Goal: Task Accomplishment & Management: Use online tool/utility

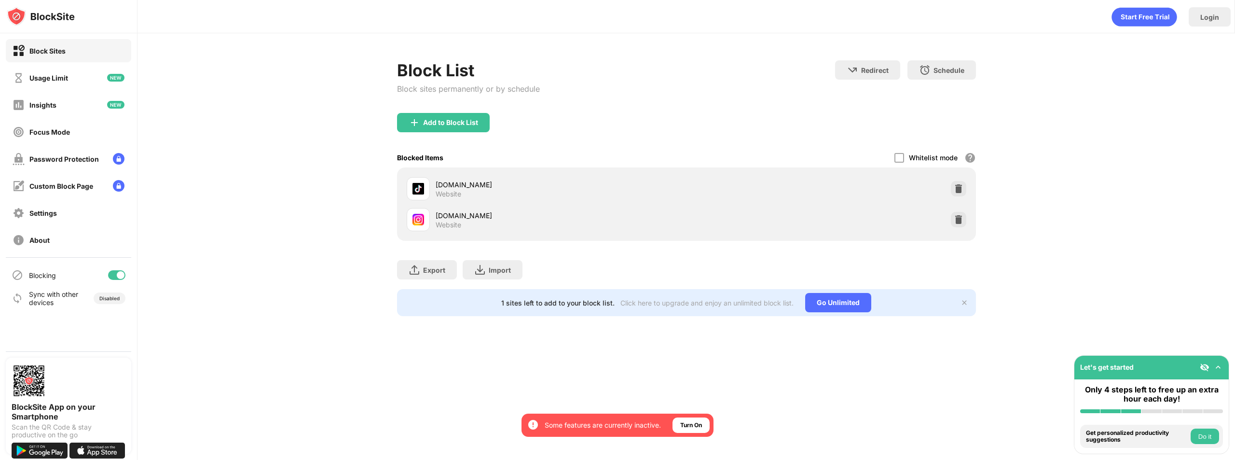
click at [954, 220] on img at bounding box center [958, 220] width 10 height 10
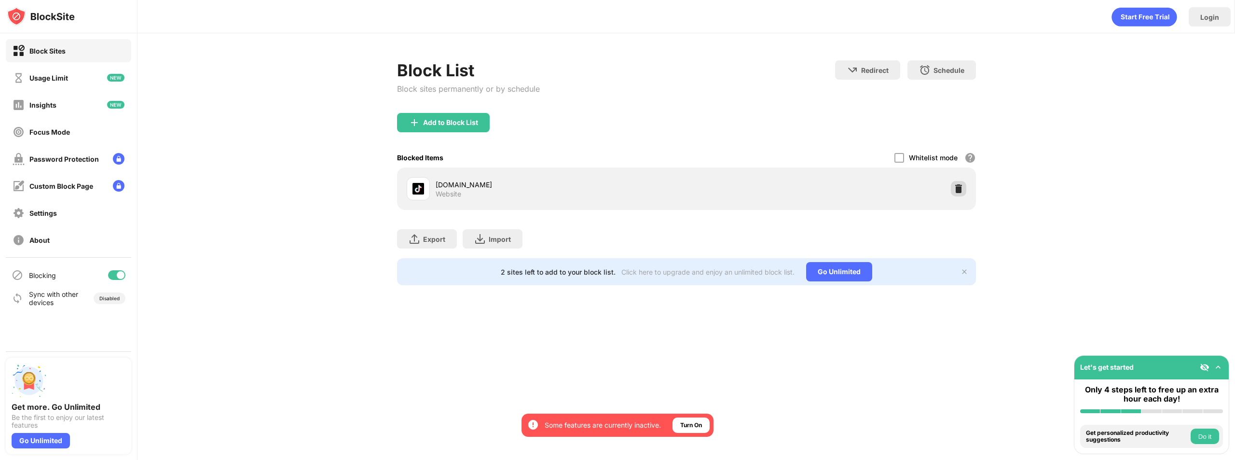
click at [958, 193] on img at bounding box center [958, 189] width 10 height 10
